Goal: Information Seeking & Learning: Learn about a topic

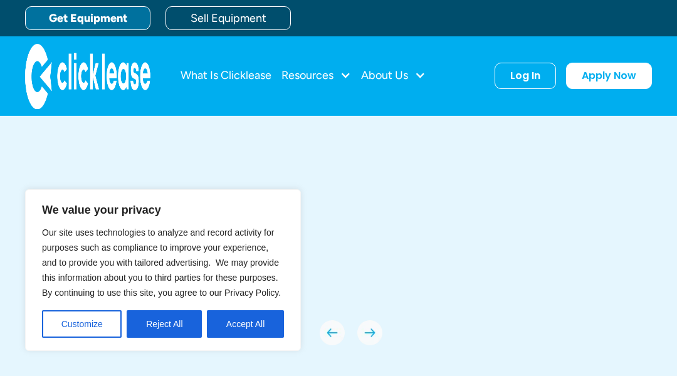
scroll to position [4861, 0]
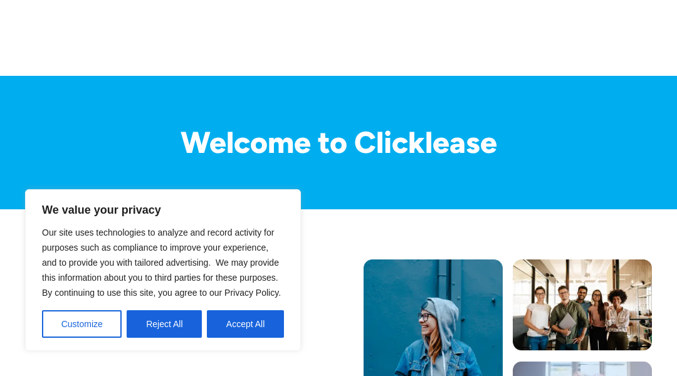
scroll to position [2143, 0]
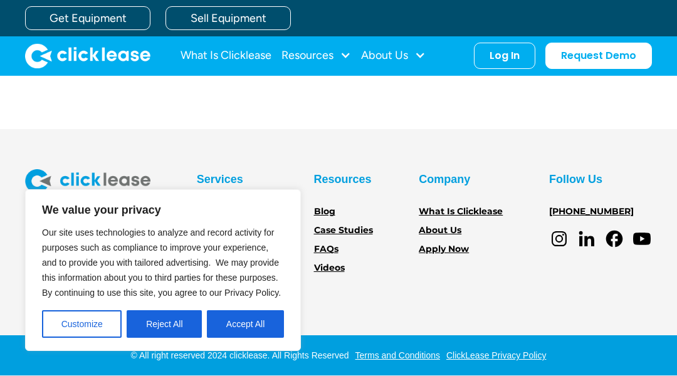
scroll to position [2834, 0]
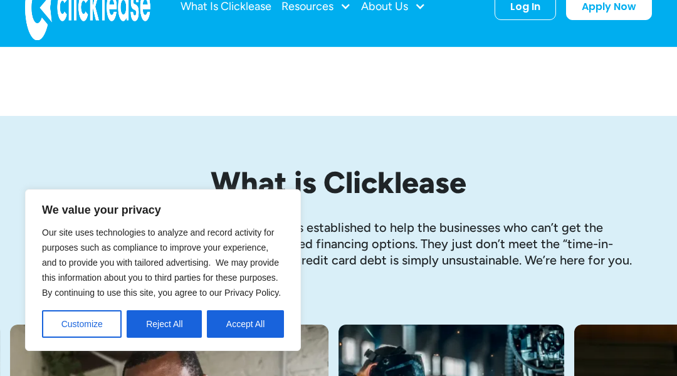
scroll to position [1866, 0]
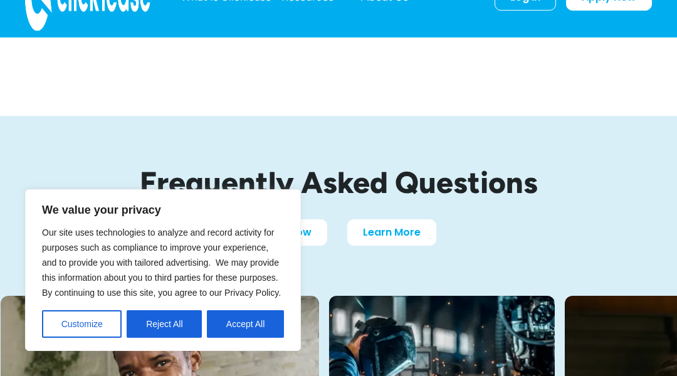
scroll to position [1209, 0]
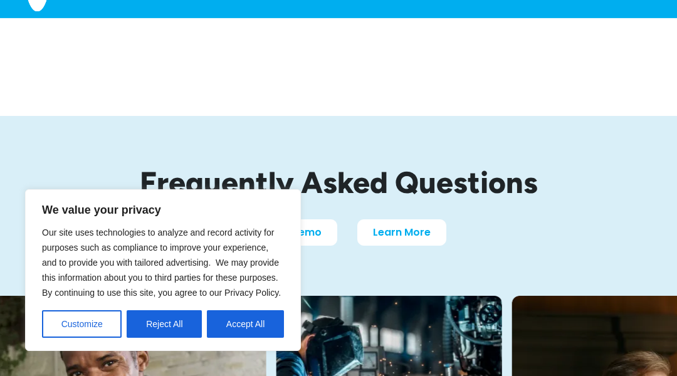
scroll to position [1156, 0]
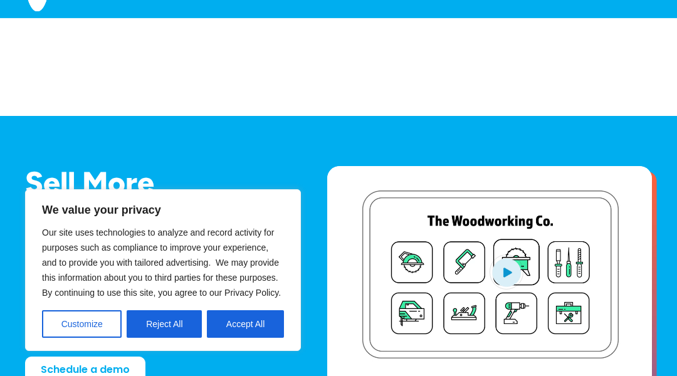
scroll to position [5005, 0]
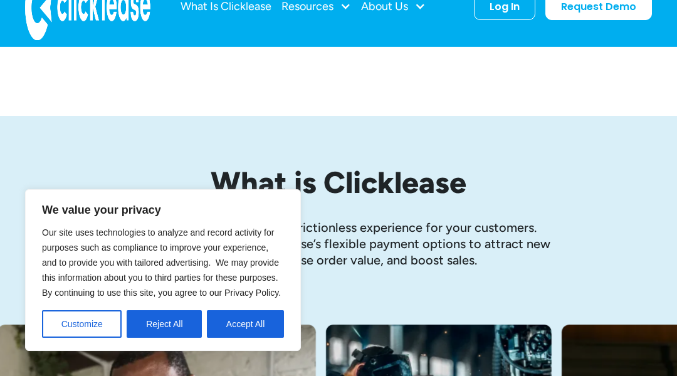
scroll to position [2748, 0]
